Goal: Task Accomplishment & Management: Manage account settings

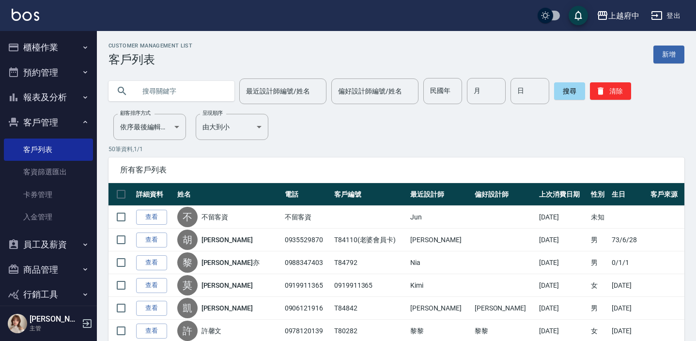
click at [151, 79] on input "text" at bounding box center [181, 91] width 91 height 26
type input "0978131305"
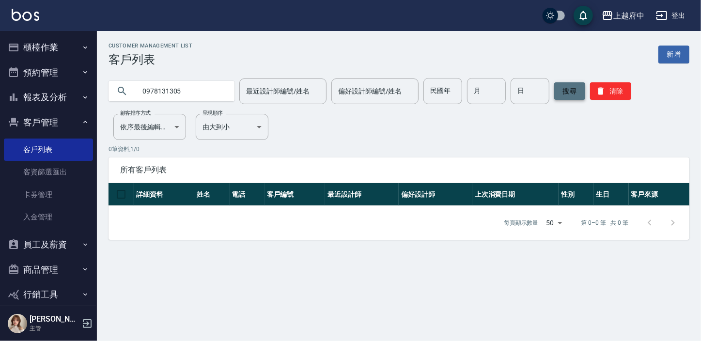
click at [568, 94] on button "搜尋" at bounding box center [569, 90] width 31 height 17
click at [605, 92] on button "清除" at bounding box center [610, 90] width 41 height 17
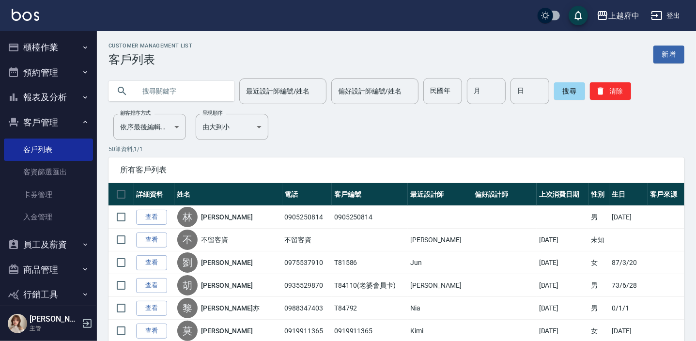
click at [141, 92] on input "text" at bounding box center [181, 91] width 91 height 26
paste input "0978131305"
type input "0978131305"
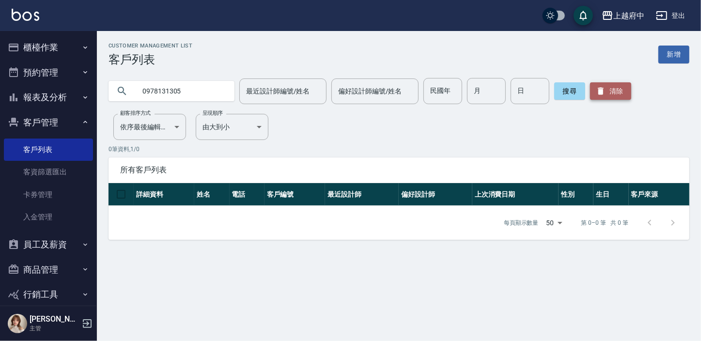
click at [619, 84] on button "清除" at bounding box center [610, 90] width 41 height 17
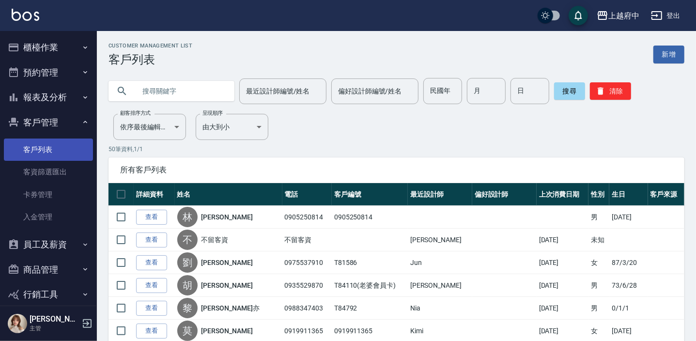
click at [25, 145] on link "客戶列表" at bounding box center [48, 149] width 89 height 22
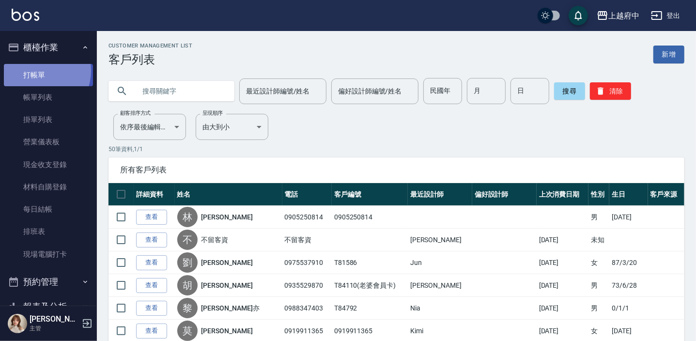
click at [37, 71] on link "打帳單" at bounding box center [48, 75] width 89 height 22
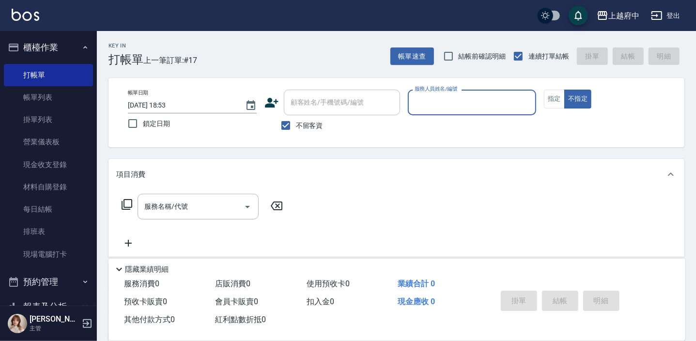
click at [274, 98] on icon at bounding box center [271, 102] width 15 height 15
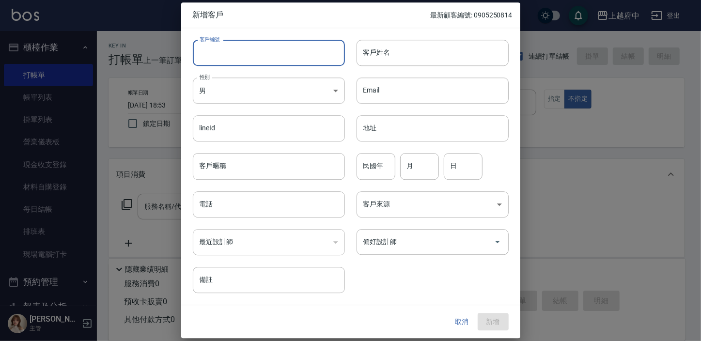
click at [237, 46] on input "客戶編號" at bounding box center [269, 53] width 152 height 26
type input "9"
type input "T91653"
click at [398, 56] on input "客戶姓名" at bounding box center [432, 53] width 152 height 26
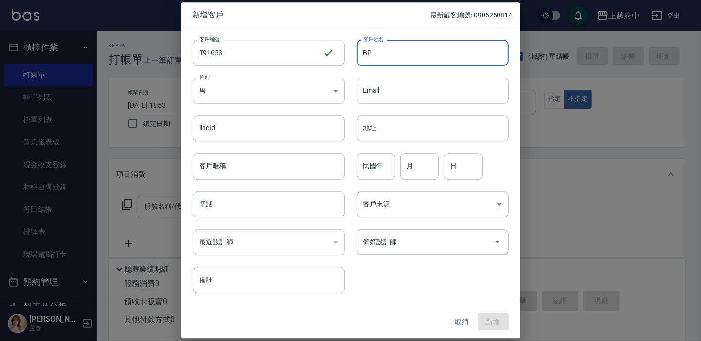
type input "B"
type input "任哲緯"
click at [259, 166] on input "客戶暱稱" at bounding box center [269, 167] width 152 height 26
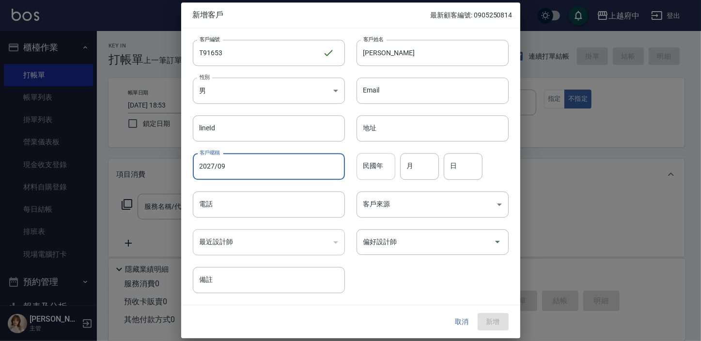
type input "2027/09"
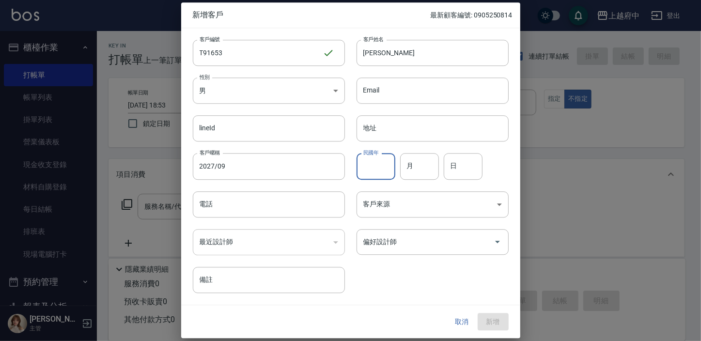
click at [382, 160] on input "民國年" at bounding box center [375, 167] width 39 height 26
type input "84"
type input "8"
type input "12"
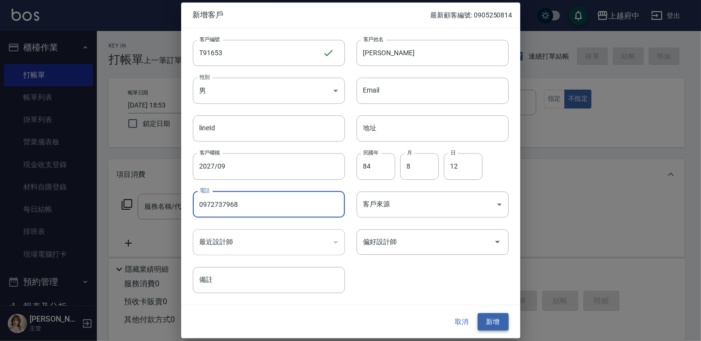
type input "0972737968"
click at [497, 321] on button "新增" at bounding box center [492, 322] width 31 height 18
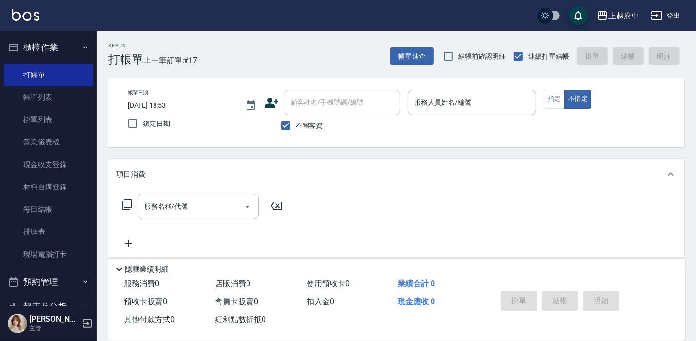
click at [272, 100] on icon at bounding box center [272, 103] width 14 height 10
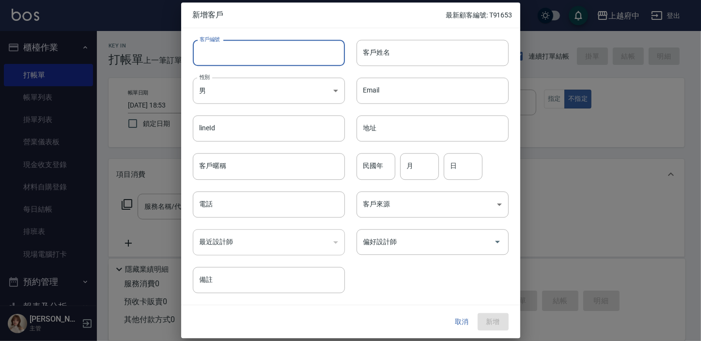
click at [230, 59] on input "客戶編號" at bounding box center [269, 53] width 152 height 26
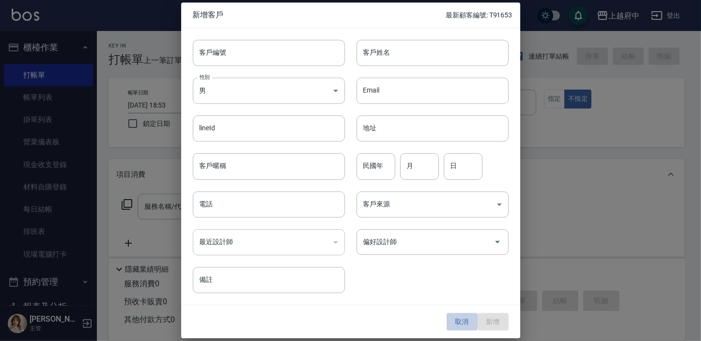
click at [458, 320] on button "取消" at bounding box center [461, 322] width 31 height 18
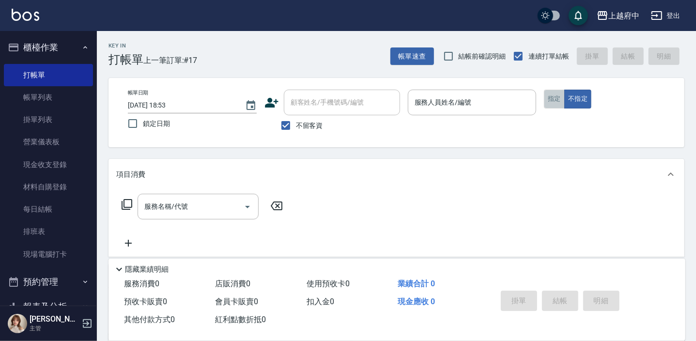
click at [548, 99] on button "指定" at bounding box center [554, 99] width 21 height 19
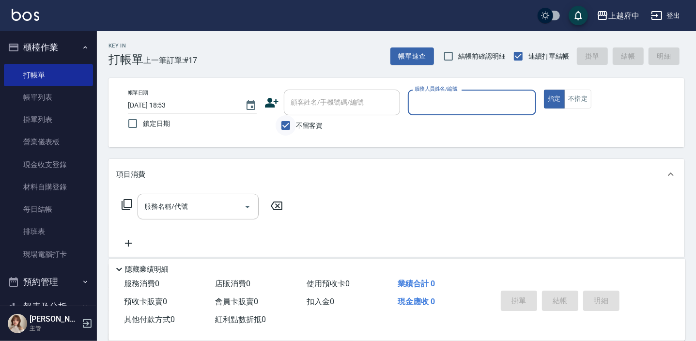
click at [287, 128] on input "不留客資" at bounding box center [286, 125] width 20 height 20
checkbox input "false"
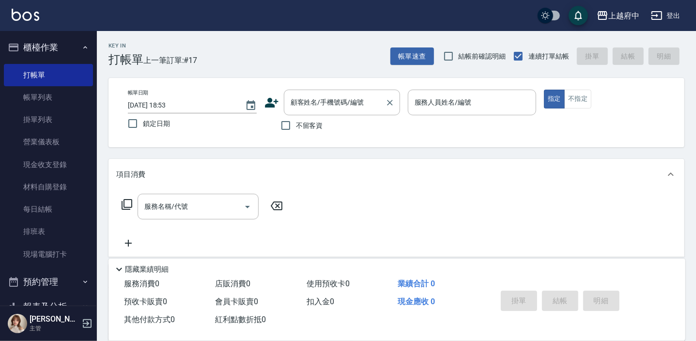
click at [307, 102] on div "顧客姓名/手機號碼/編號 顧客姓名/手機號碼/編號" at bounding box center [342, 103] width 116 height 26
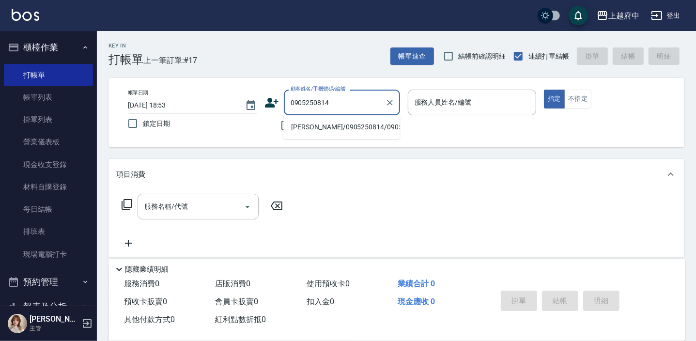
click at [347, 135] on li "林靖翔/0905250814/0905250814" at bounding box center [341, 127] width 116 height 16
type input "林靖翔/0905250814/0905250814"
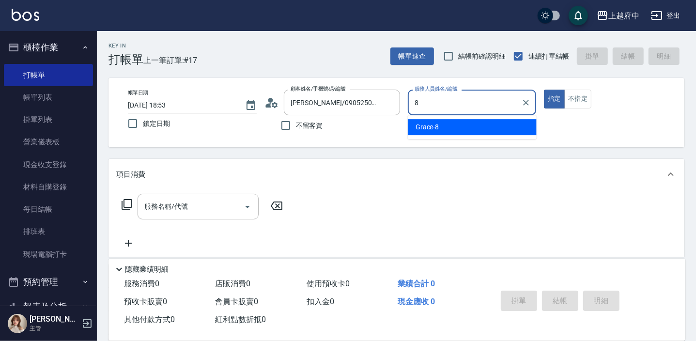
type input "Grace-8"
type button "true"
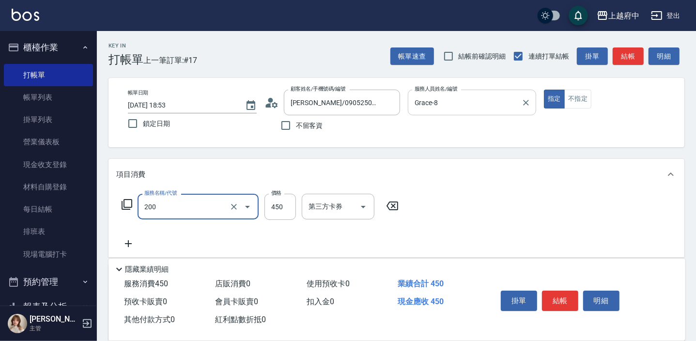
type input "有機洗髮(200)"
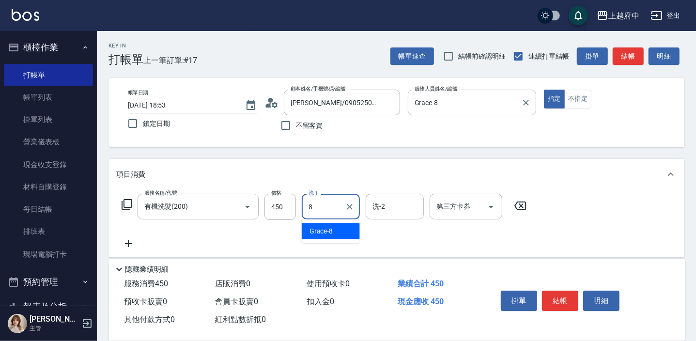
type input "Grace-8"
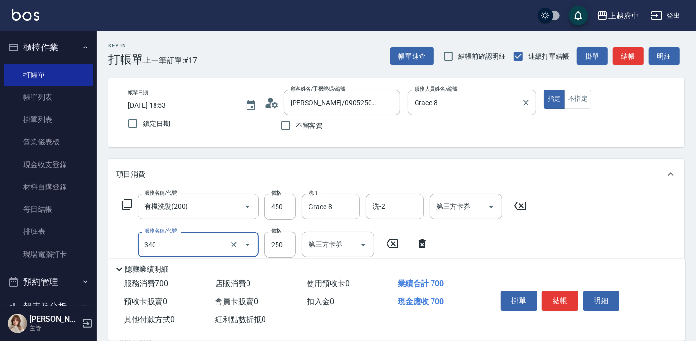
type input "剪髮(340)"
click at [552, 236] on div "服務名稱/代號 有機洗髮(200) 服務名稱/代號 價格 450 價格 洗-1 Grace-8 洗-1 洗-2 洗-2 第三方卡券 第三方卡券 服務名稱/代號…" at bounding box center [396, 242] width 576 height 105
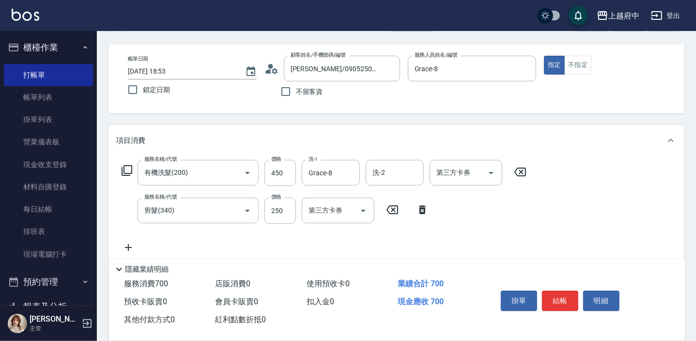
scroll to position [44, 0]
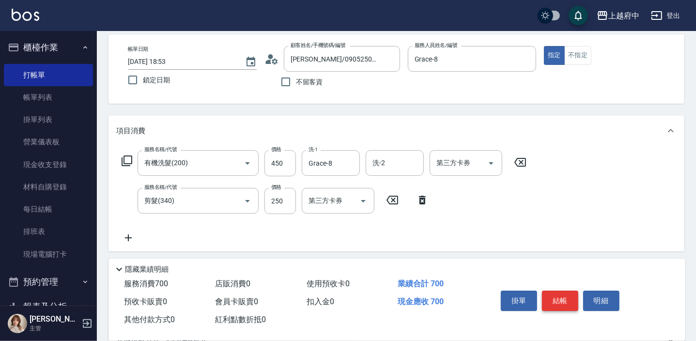
click at [575, 302] on button "結帳" at bounding box center [560, 301] width 36 height 20
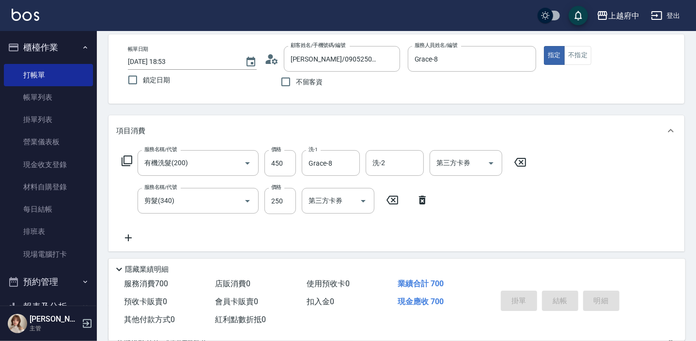
type input "2025/09/15 19:46"
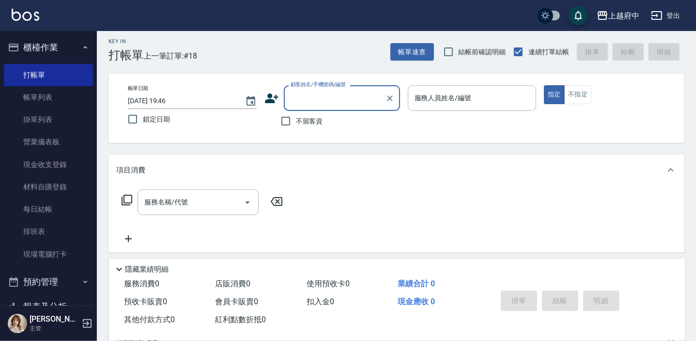
scroll to position [0, 0]
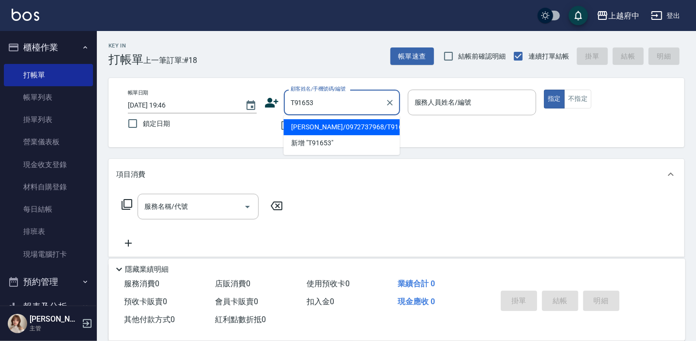
click at [329, 127] on li "任哲緯/0972737968/T91653" at bounding box center [341, 127] width 116 height 16
type input "任哲緯/0972737968/T91653"
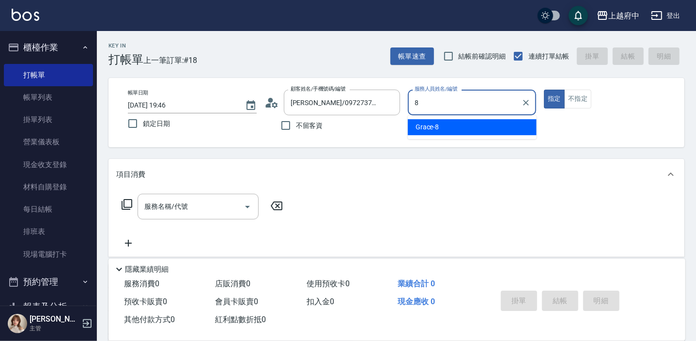
type input "Grace-8"
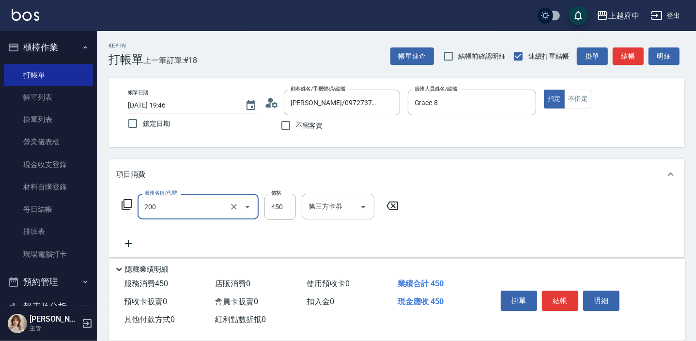
type input "有機洗髮(200)"
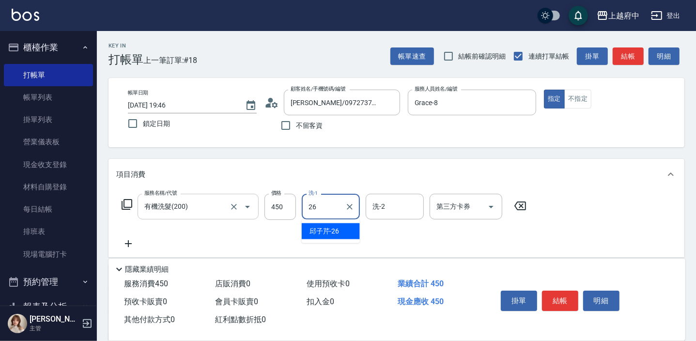
type input "邱子芹-26"
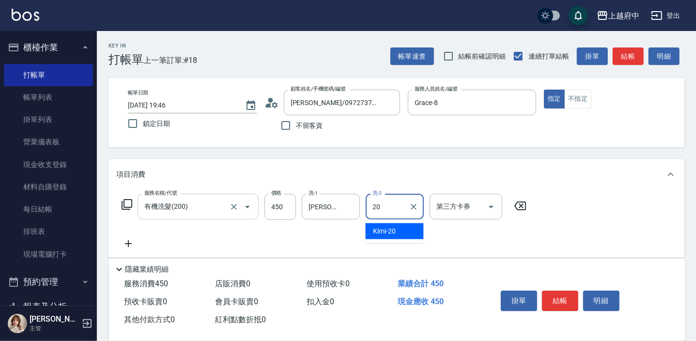
type input "Kimi-20"
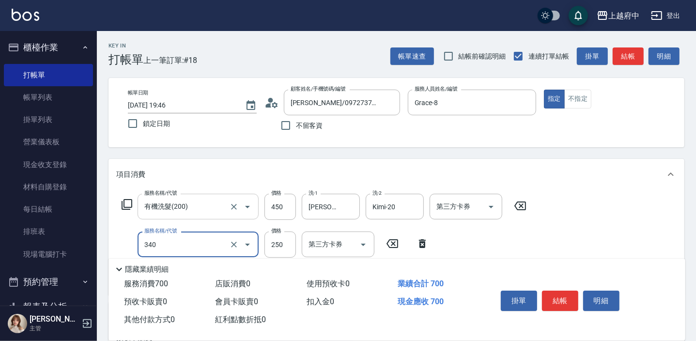
type input "剪髮(340)"
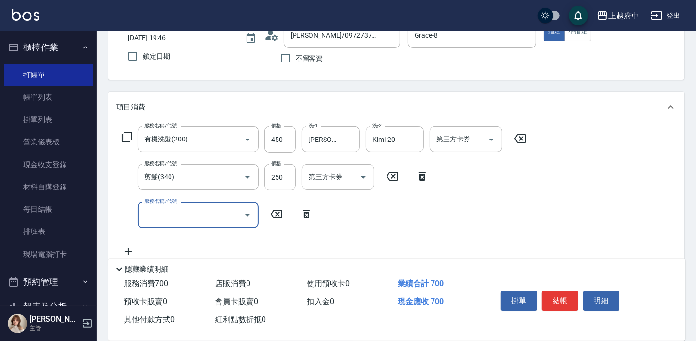
scroll to position [88, 0]
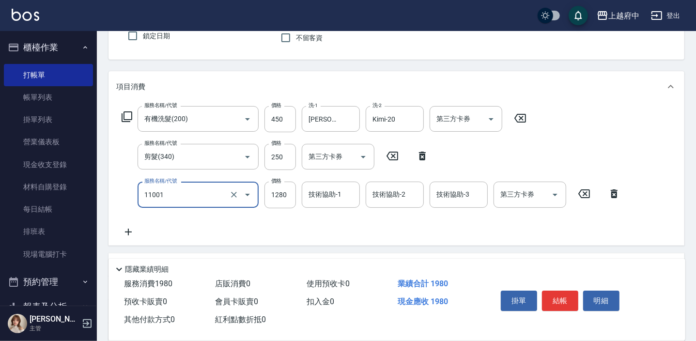
type input "燙髮S(11001)"
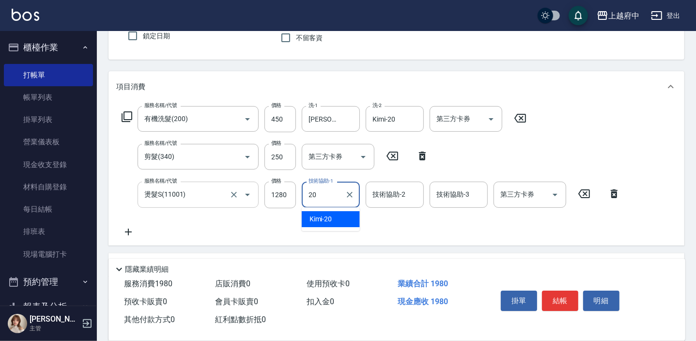
type input "Kimi-20"
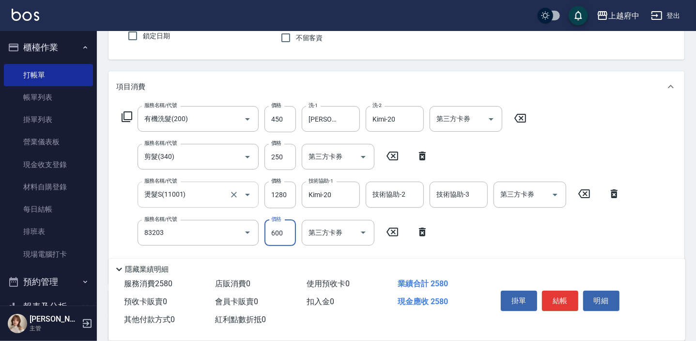
type input "蘆薈敷膜(83203)"
type input "480"
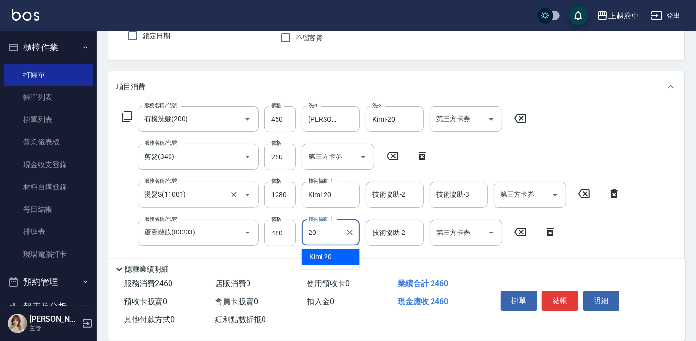
type input "Kimi-20"
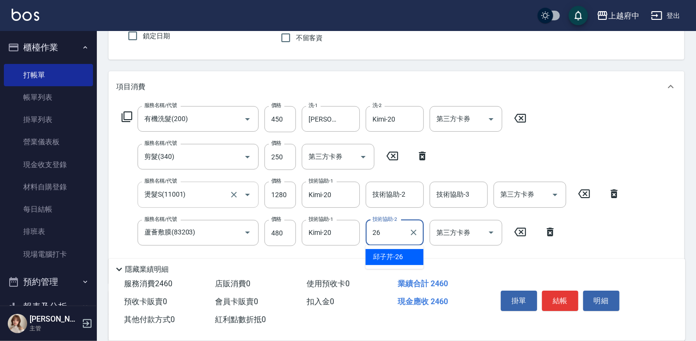
type input "邱子芹-26"
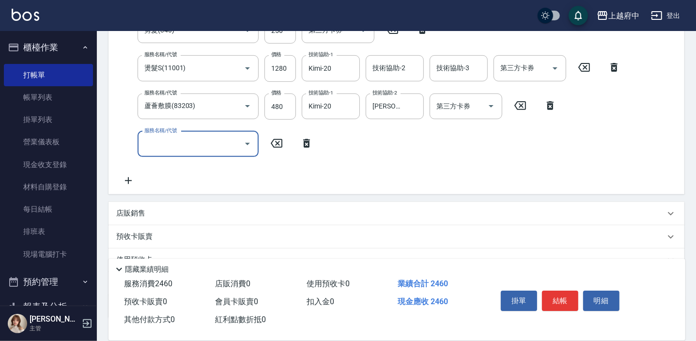
scroll to position [220, 0]
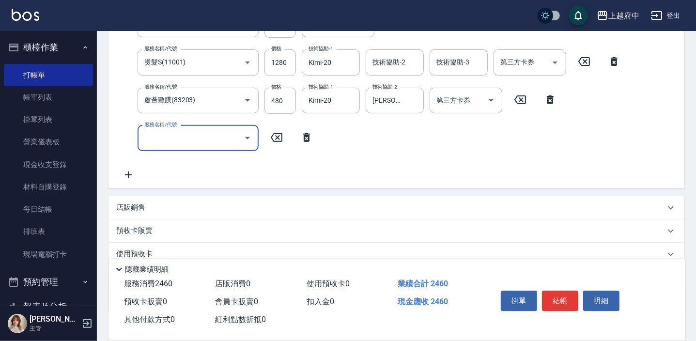
click at [308, 138] on icon at bounding box center [306, 137] width 7 height 9
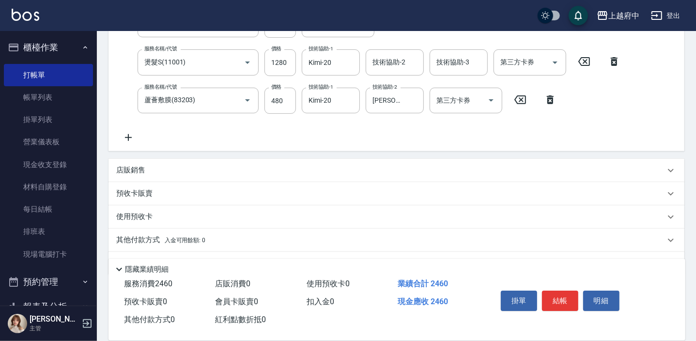
click at [132, 168] on p "店販銷售" at bounding box center [130, 170] width 29 height 10
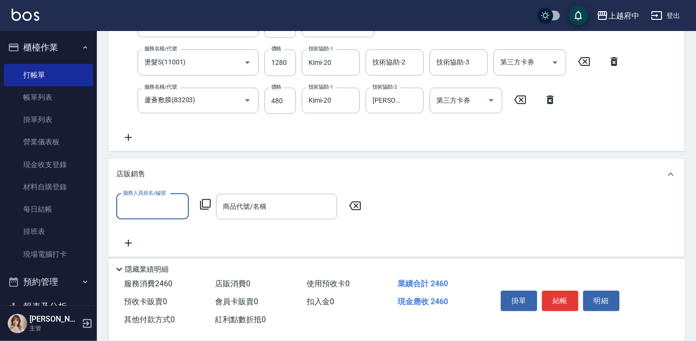
scroll to position [0, 0]
type input "Grace-8"
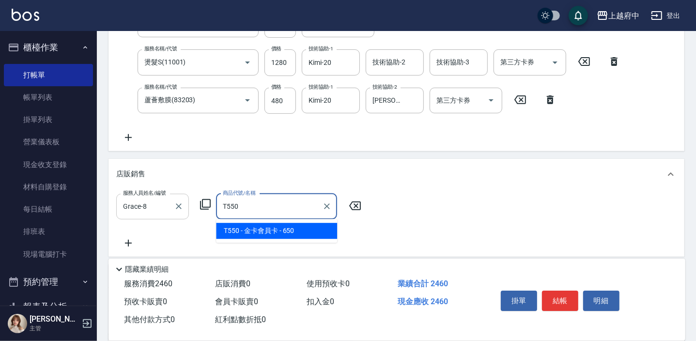
type input "金卡會員卡"
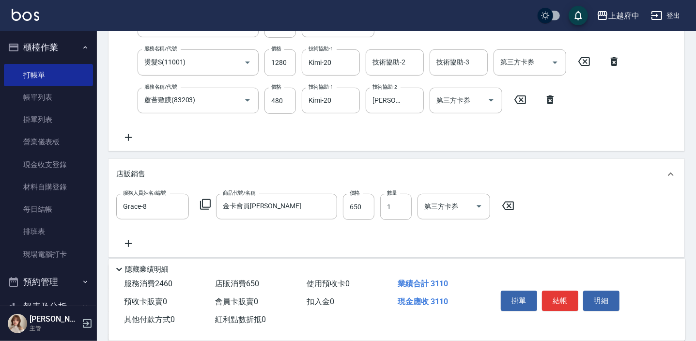
click at [384, 245] on div "服務人員姓名/編號 Grace-8 服務人員姓名/編號 商品代號/名稱 金卡會員卡 商品代號/名稱 價格 650 價格 數量 1 數量 第三方卡券 第三方卡券" at bounding box center [396, 222] width 560 height 56
click at [568, 295] on button "結帳" at bounding box center [560, 301] width 36 height 20
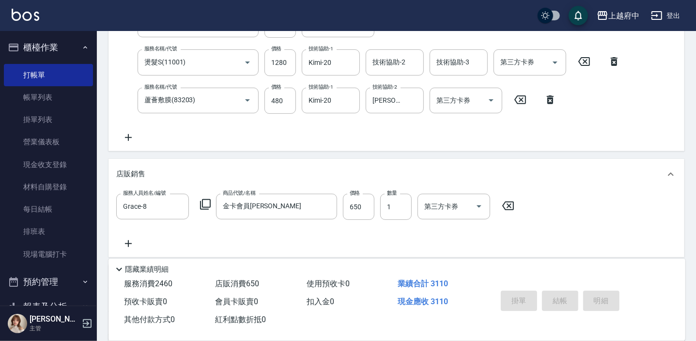
type input "2025/09/15 19:47"
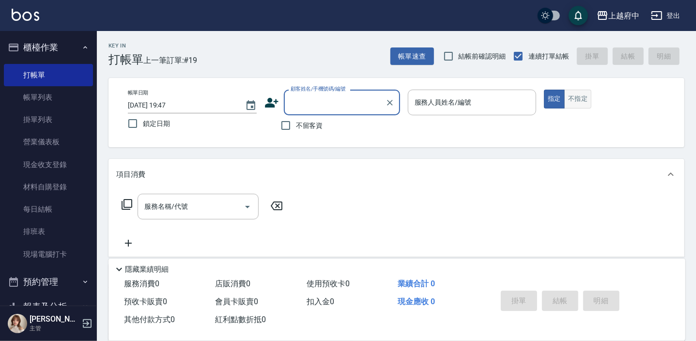
click at [584, 99] on button "不指定" at bounding box center [577, 99] width 27 height 19
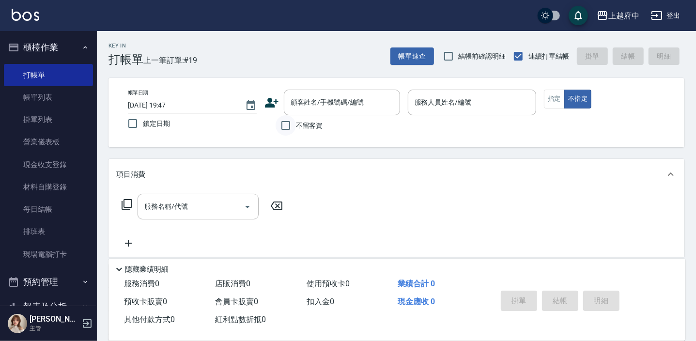
click at [288, 126] on input "不留客資" at bounding box center [286, 125] width 20 height 20
checkbox input "true"
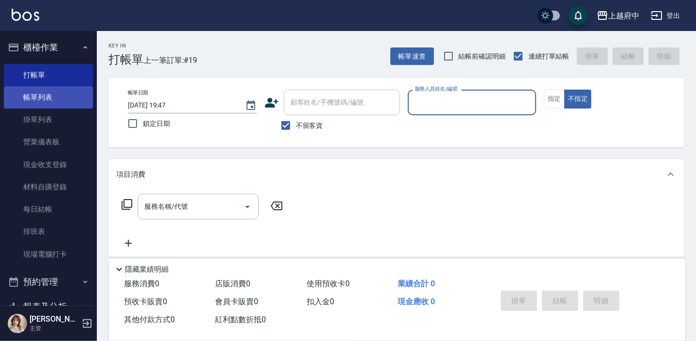
click at [48, 96] on link "帳單列表" at bounding box center [48, 97] width 89 height 22
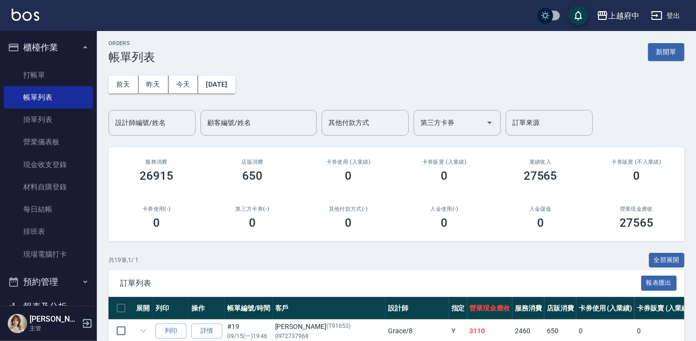
scroll to position [88, 0]
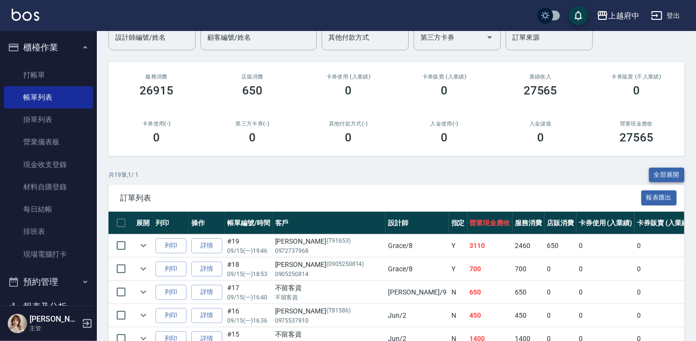
click at [671, 178] on button "全部展開" at bounding box center [667, 175] width 36 height 15
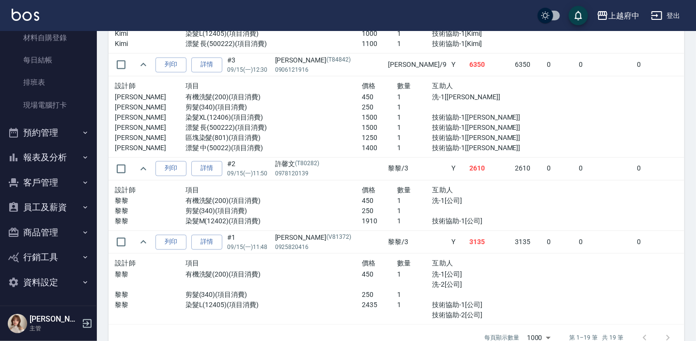
scroll to position [150, 0]
click at [48, 160] on button "報表及分析" at bounding box center [48, 156] width 89 height 25
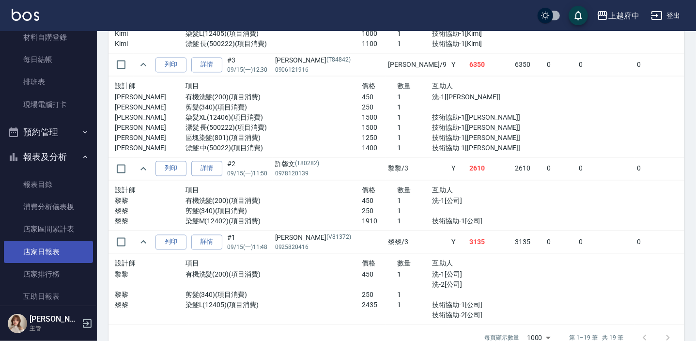
click at [41, 249] on link "店家日報表" at bounding box center [48, 252] width 89 height 22
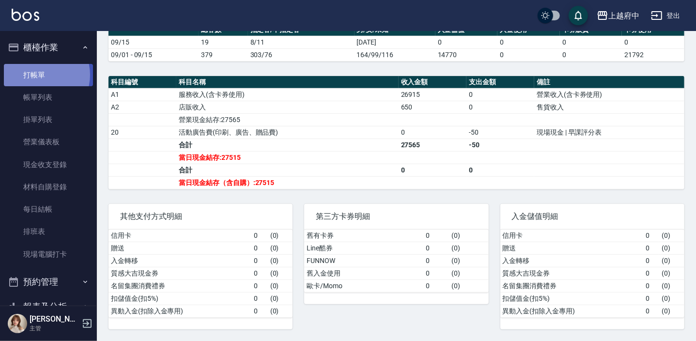
click at [38, 75] on link "打帳單" at bounding box center [48, 75] width 89 height 22
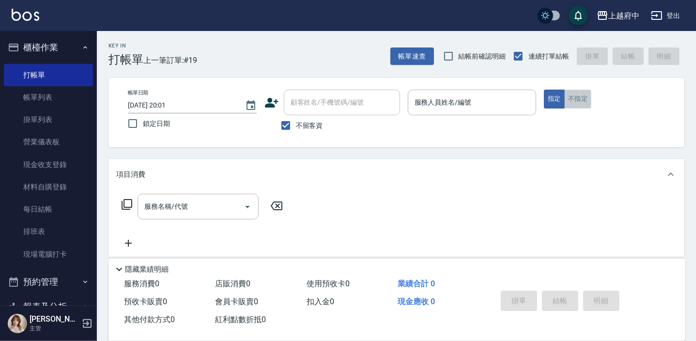
click at [580, 106] on button "不指定" at bounding box center [577, 99] width 27 height 19
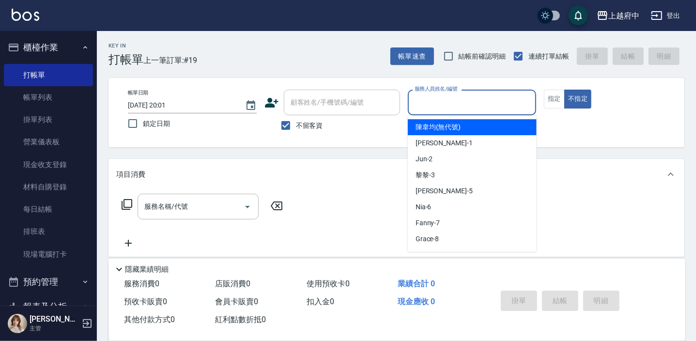
click at [448, 106] on input "服務人員姓名/編號" at bounding box center [472, 102] width 120 height 17
type input "2"
type button "false"
type input "Jun-2"
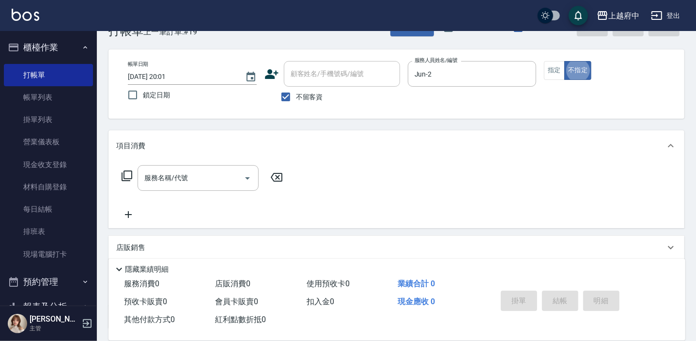
scroll to position [44, 0]
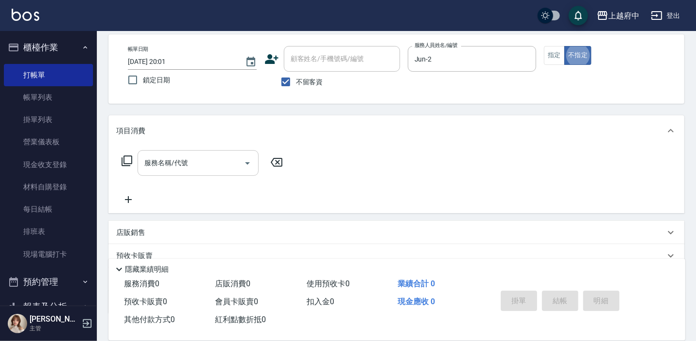
click at [192, 161] on input "服務名稱/代號" at bounding box center [191, 162] width 98 height 17
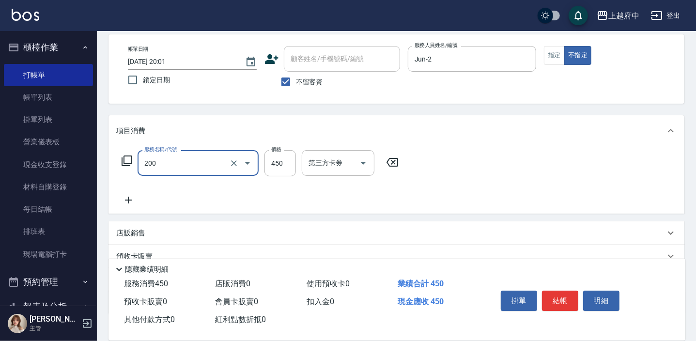
type input "有機洗髮(200)"
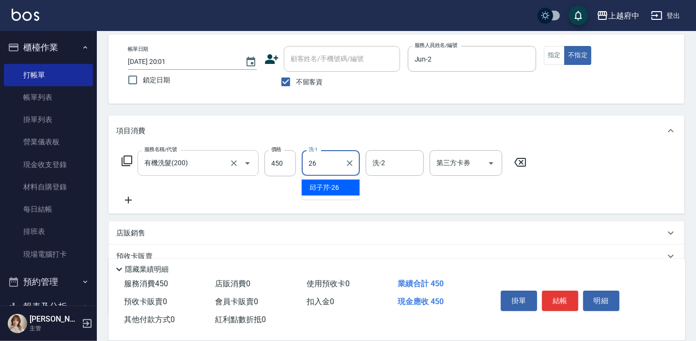
type input "邱子芹-26"
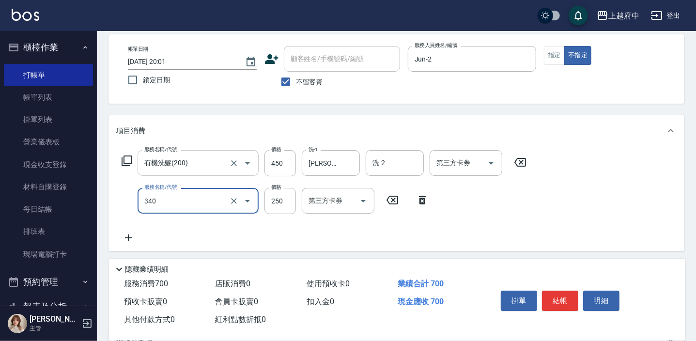
type input "剪髮(340)"
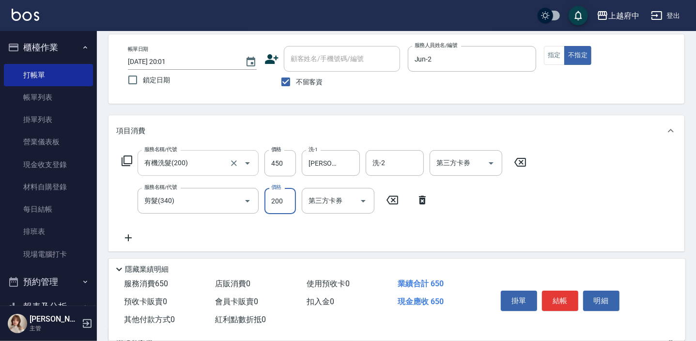
type input "200"
click at [512, 197] on div "服務名稱/代號 有機洗髮(200) 服務名稱/代號 價格 450 價格 洗-1 邱子芹-26 洗-1 洗-2 洗-2 第三方卡券 第三方卡券 服務名稱/代號 …" at bounding box center [324, 196] width 416 height 93
click at [566, 298] on button "結帳" at bounding box center [560, 301] width 36 height 20
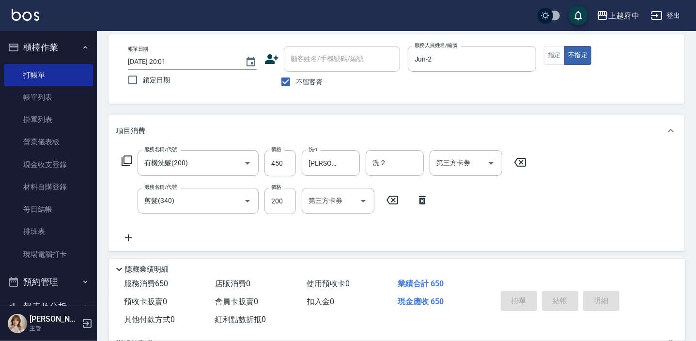
type input "2025/09/15 20:04"
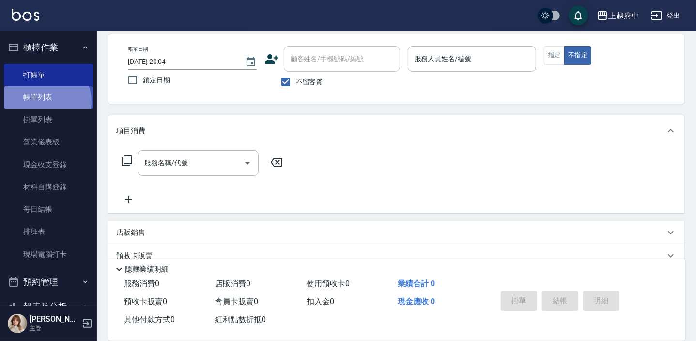
click at [44, 102] on link "帳單列表" at bounding box center [48, 97] width 89 height 22
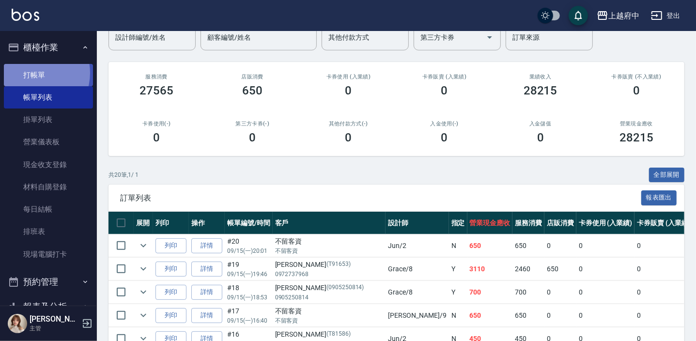
click at [33, 73] on link "打帳單" at bounding box center [48, 75] width 89 height 22
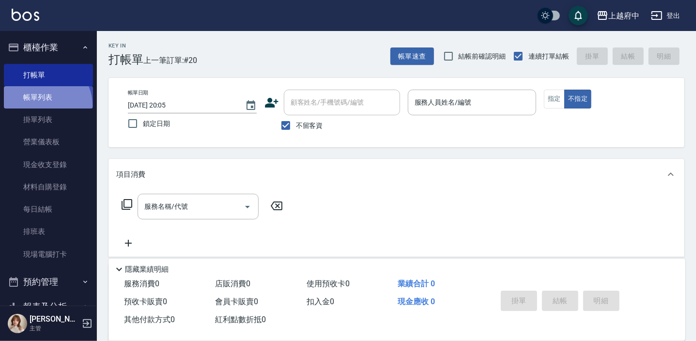
click at [44, 105] on link "帳單列表" at bounding box center [48, 97] width 89 height 22
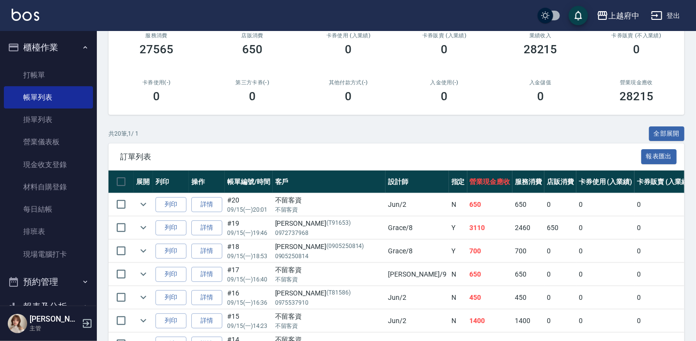
scroll to position [132, 0]
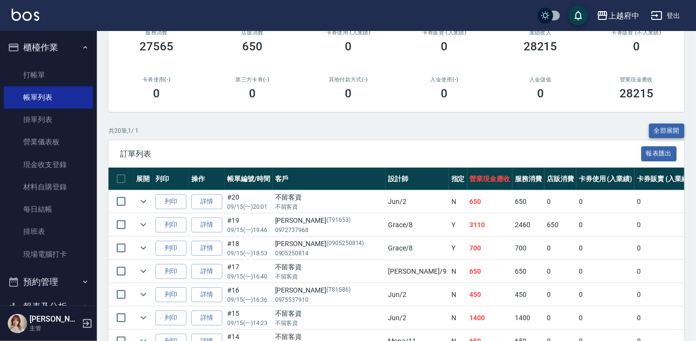
click at [668, 126] on button "全部展開" at bounding box center [667, 130] width 36 height 15
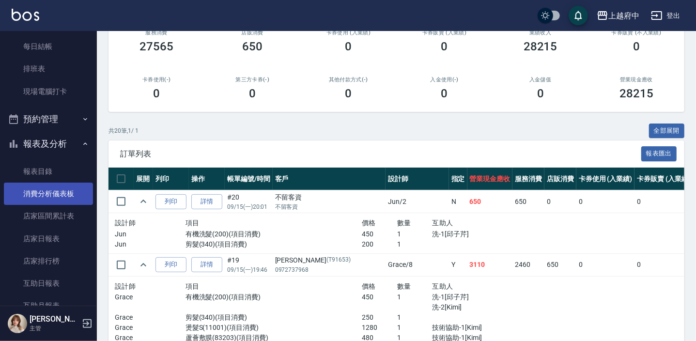
scroll to position [176, 0]
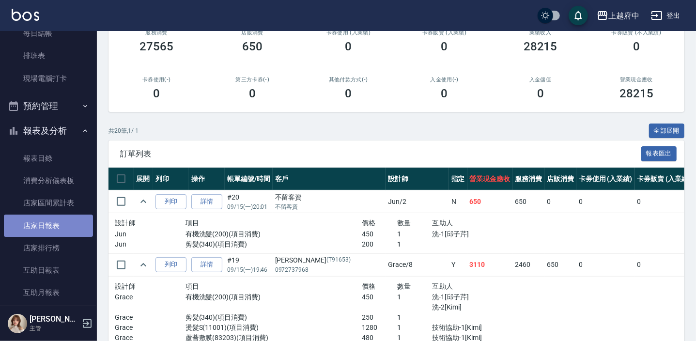
click at [57, 226] on link "店家日報表" at bounding box center [48, 226] width 89 height 22
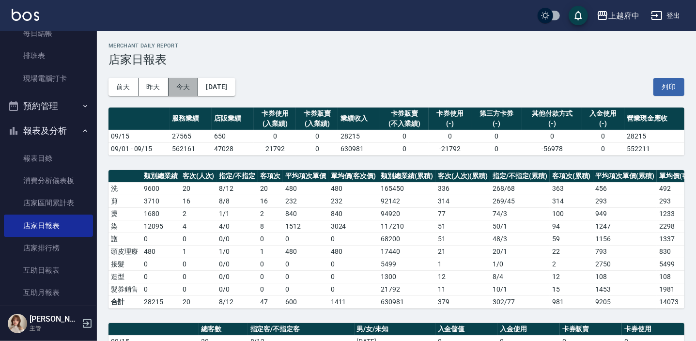
click at [183, 82] on button "今天" at bounding box center [184, 87] width 30 height 18
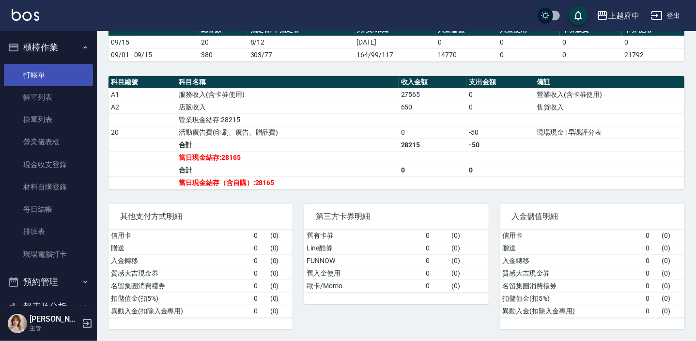
drag, startPoint x: 48, startPoint y: 72, endPoint x: 47, endPoint y: 81, distance: 8.8
click at [48, 72] on link "打帳單" at bounding box center [48, 75] width 89 height 22
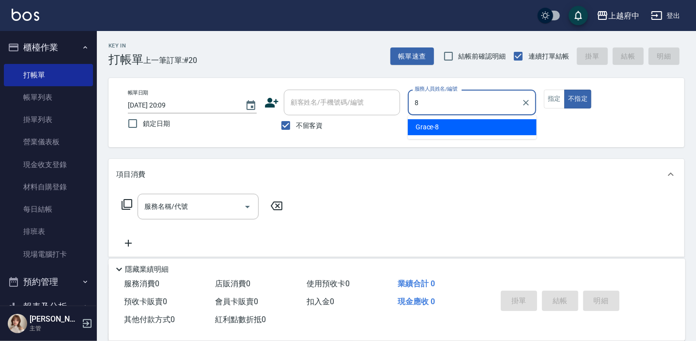
type input "8"
type button "false"
type input "Grace-8"
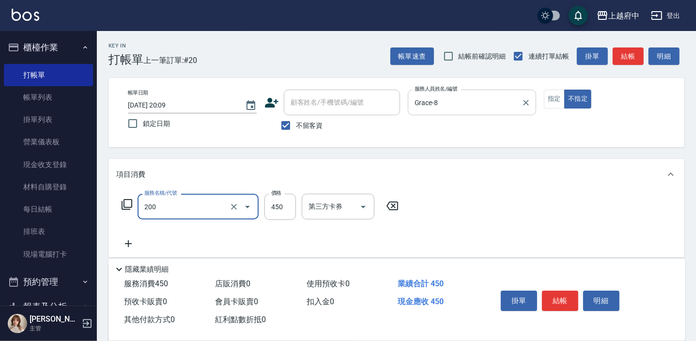
type input "有機洗髮(200)"
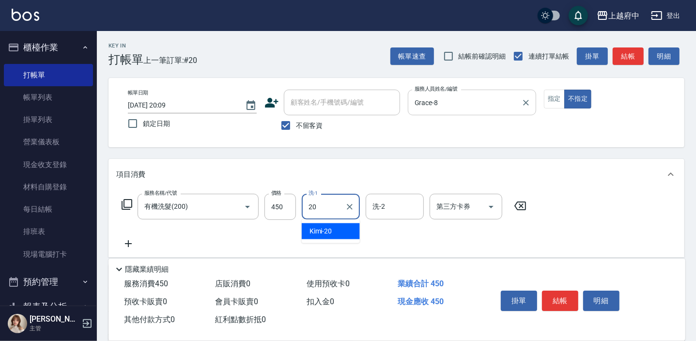
type input "Kimi-20"
click at [537, 237] on div "服務名稱/代號 有機洗髮(200) 服務名稱/代號 價格 450 價格 洗-1 Kimi-20 洗-1 洗-2 洗-2 第三方卡券 第三方卡券" at bounding box center [396, 223] width 576 height 67
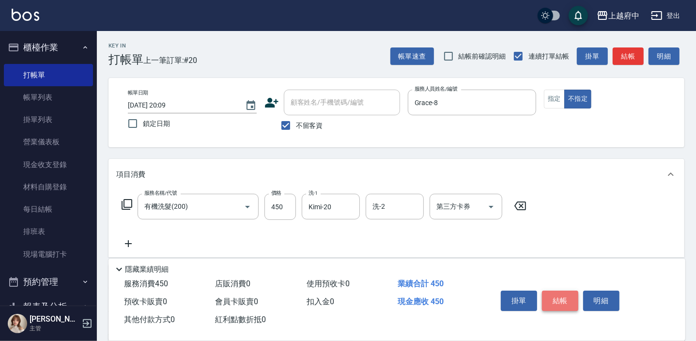
click at [566, 295] on button "結帳" at bounding box center [560, 301] width 36 height 20
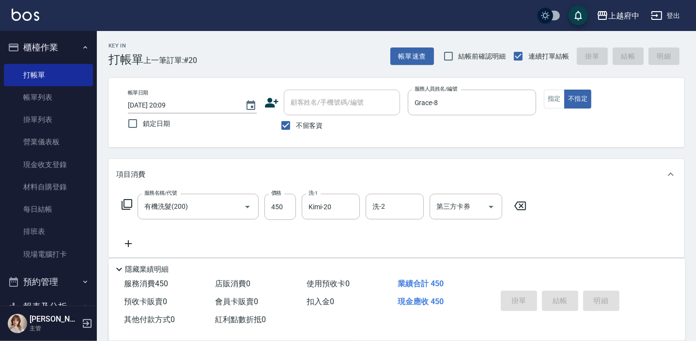
type input "2025/09/15 20:28"
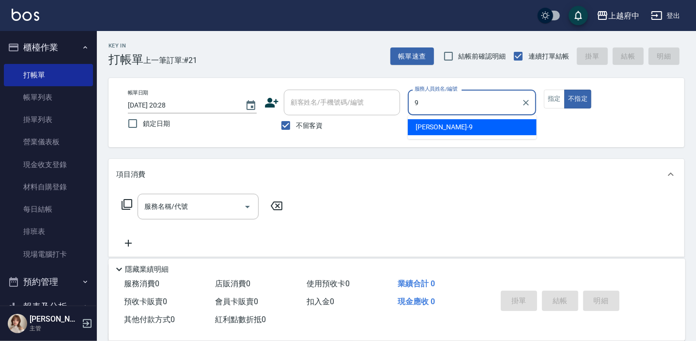
type input "David-9"
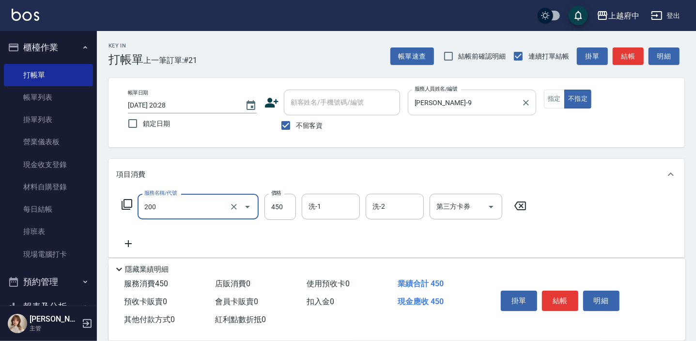
type input "有機洗髮(200)"
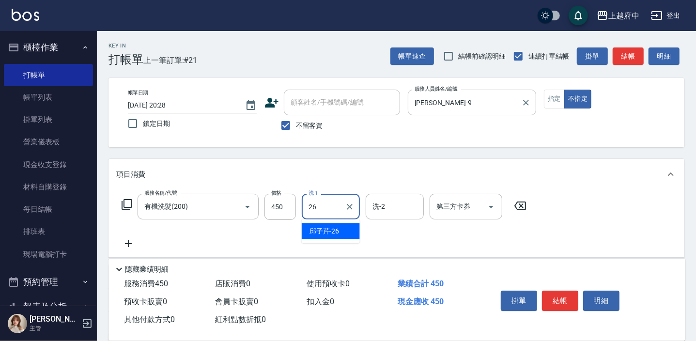
type input "邱子芹-26"
drag, startPoint x: 430, startPoint y: 234, endPoint x: 439, endPoint y: 233, distance: 8.8
click at [438, 232] on div "服務名稱/代號 有機洗髮(200) 服務名稱/代號 價格 450 價格 洗-1 邱子芹-26 洗-1 洗-2 洗-2 第三方卡券 第三方卡券" at bounding box center [324, 222] width 416 height 56
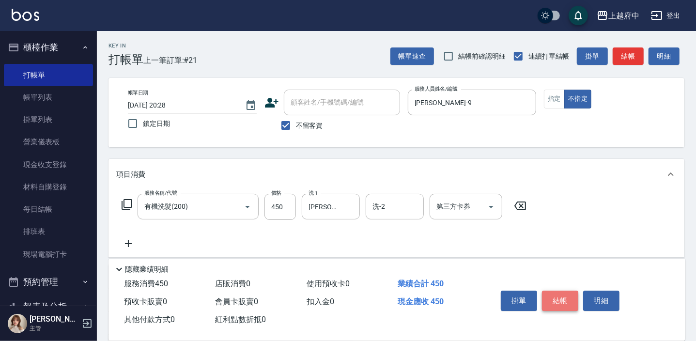
click at [565, 297] on button "結帳" at bounding box center [560, 301] width 36 height 20
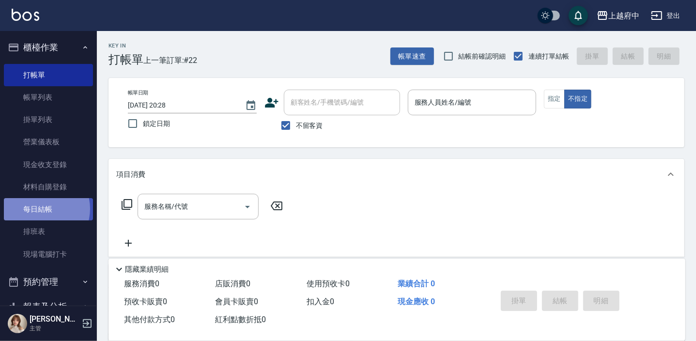
click at [39, 209] on link "每日結帳" at bounding box center [48, 209] width 89 height 22
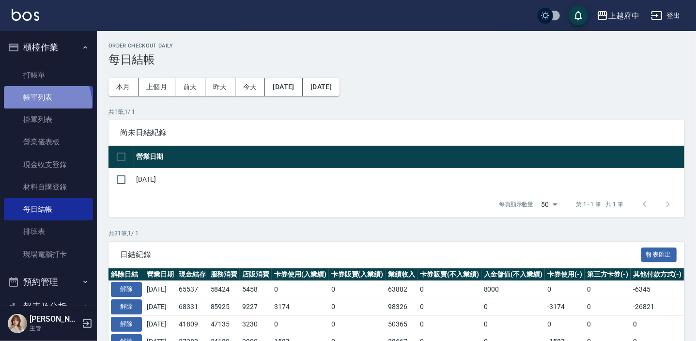
click at [43, 103] on link "帳單列表" at bounding box center [48, 97] width 89 height 22
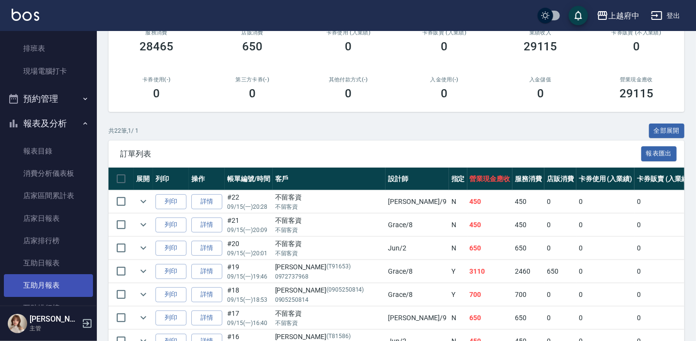
scroll to position [220, 0]
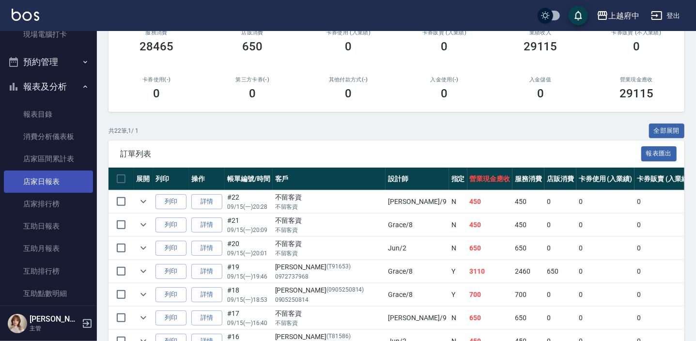
click at [48, 179] on link "店家日報表" at bounding box center [48, 181] width 89 height 22
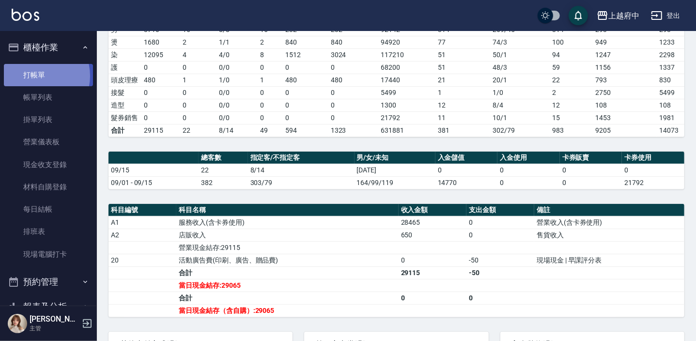
click at [37, 76] on link "打帳單" at bounding box center [48, 75] width 89 height 22
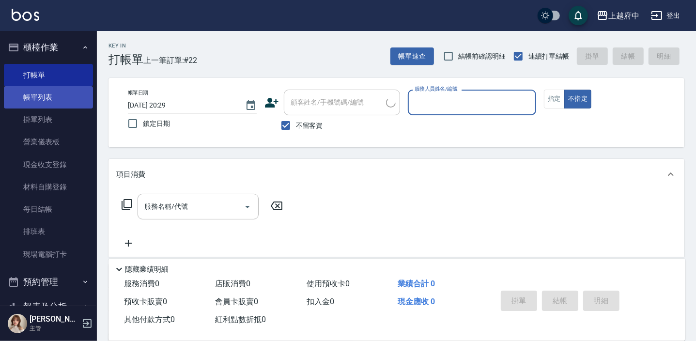
click at [46, 98] on link "帳單列表" at bounding box center [48, 97] width 89 height 22
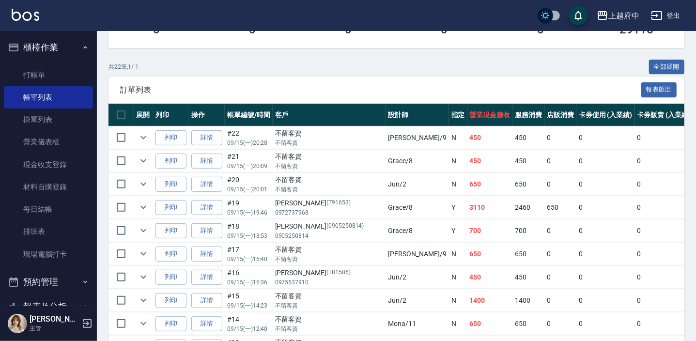
scroll to position [220, 0]
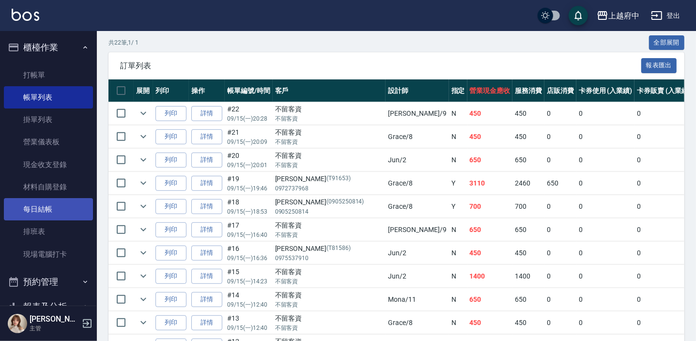
click at [46, 211] on link "每日結帳" at bounding box center [48, 209] width 89 height 22
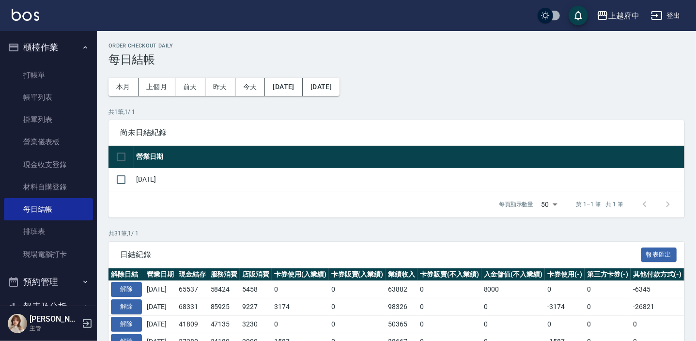
click at [252, 83] on button "今天" at bounding box center [250, 87] width 30 height 18
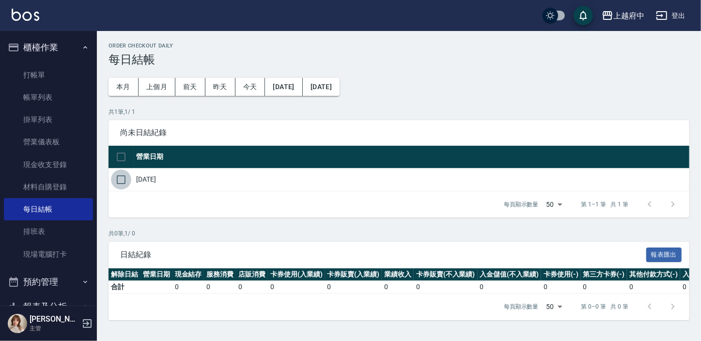
click at [120, 179] on input "checkbox" at bounding box center [121, 179] width 20 height 20
checkbox input "true"
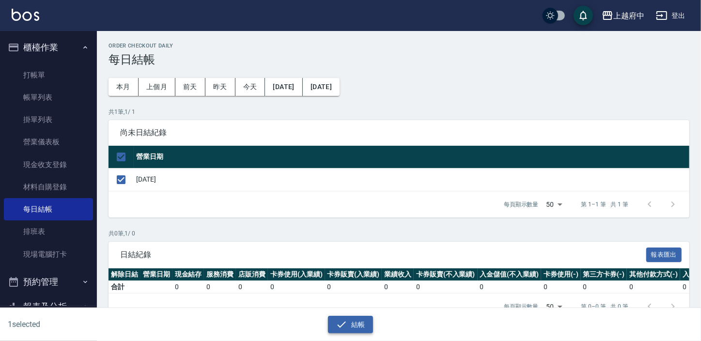
click at [366, 323] on button "結帳" at bounding box center [350, 325] width 45 height 18
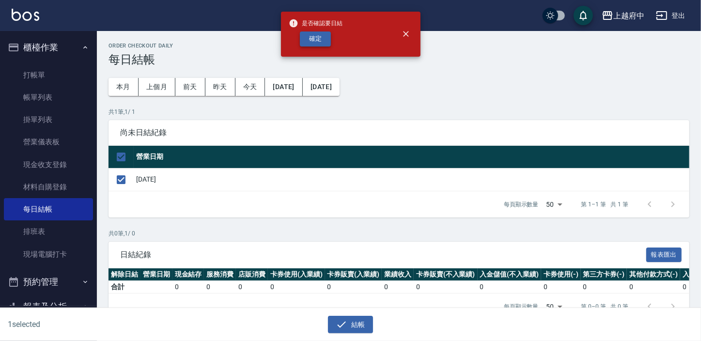
click at [321, 35] on button "確定" at bounding box center [315, 38] width 31 height 15
checkbox input "false"
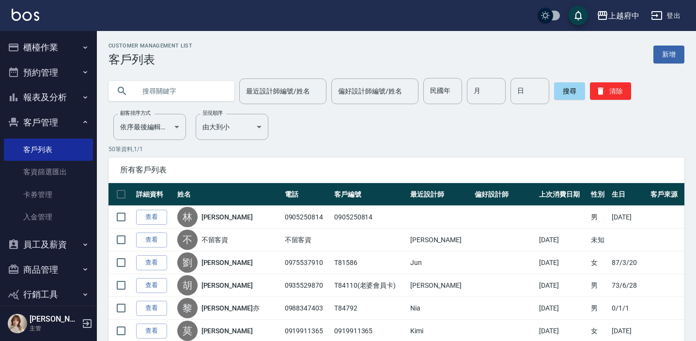
click at [179, 86] on input "text" at bounding box center [181, 91] width 91 height 26
type input "ㄔ"
type input "T91653"
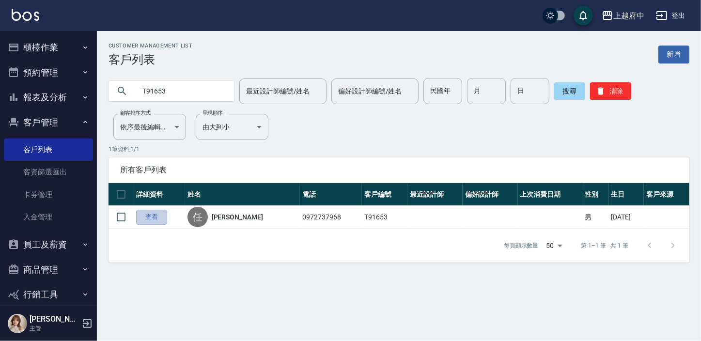
drag, startPoint x: 145, startPoint y: 217, endPoint x: 138, endPoint y: 220, distance: 7.2
click at [144, 217] on link "查看" at bounding box center [151, 217] width 31 height 15
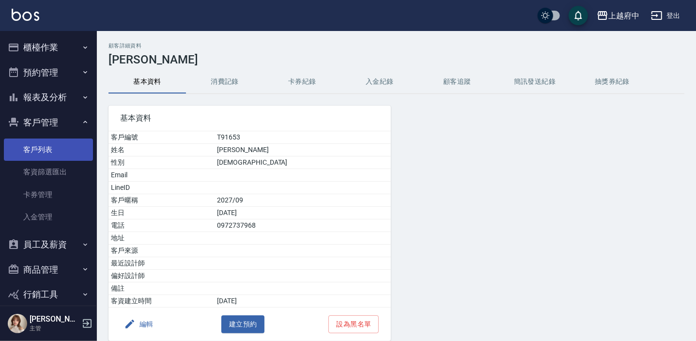
click at [36, 151] on link "客戶列表" at bounding box center [48, 149] width 89 height 22
